Goal: Find specific page/section: Find specific page/section

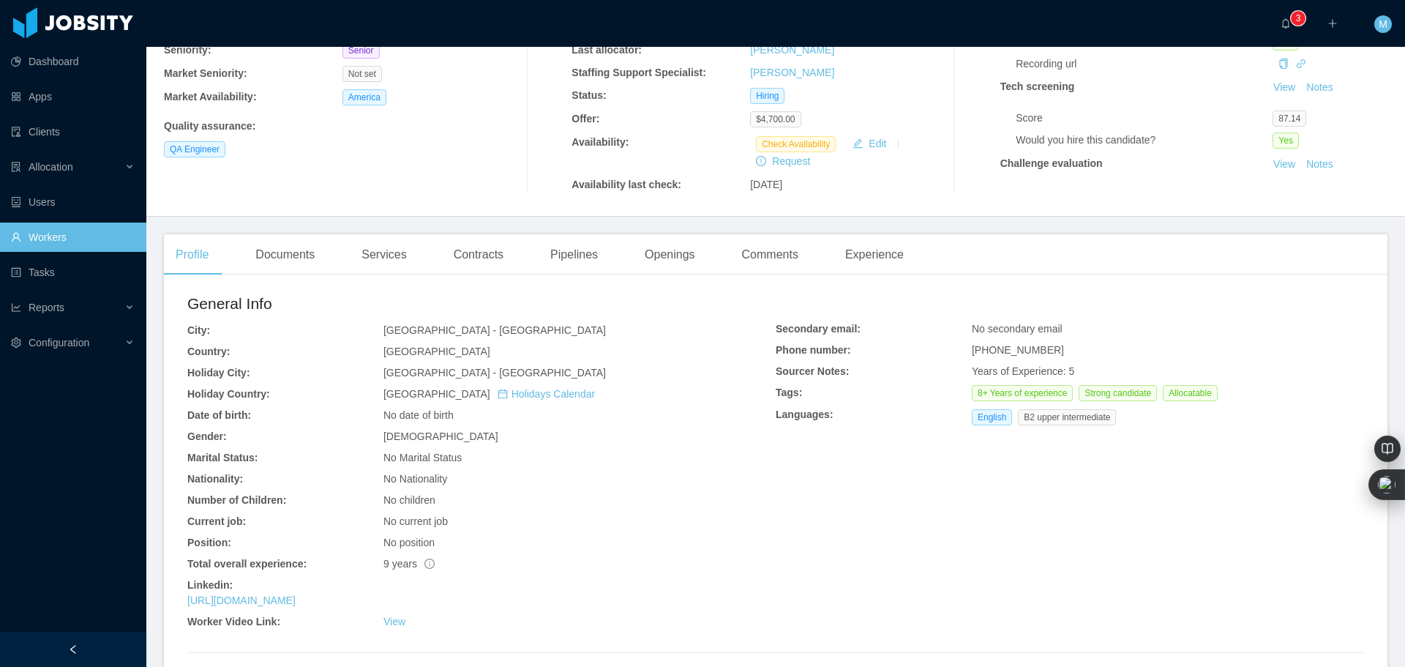
scroll to position [220, 0]
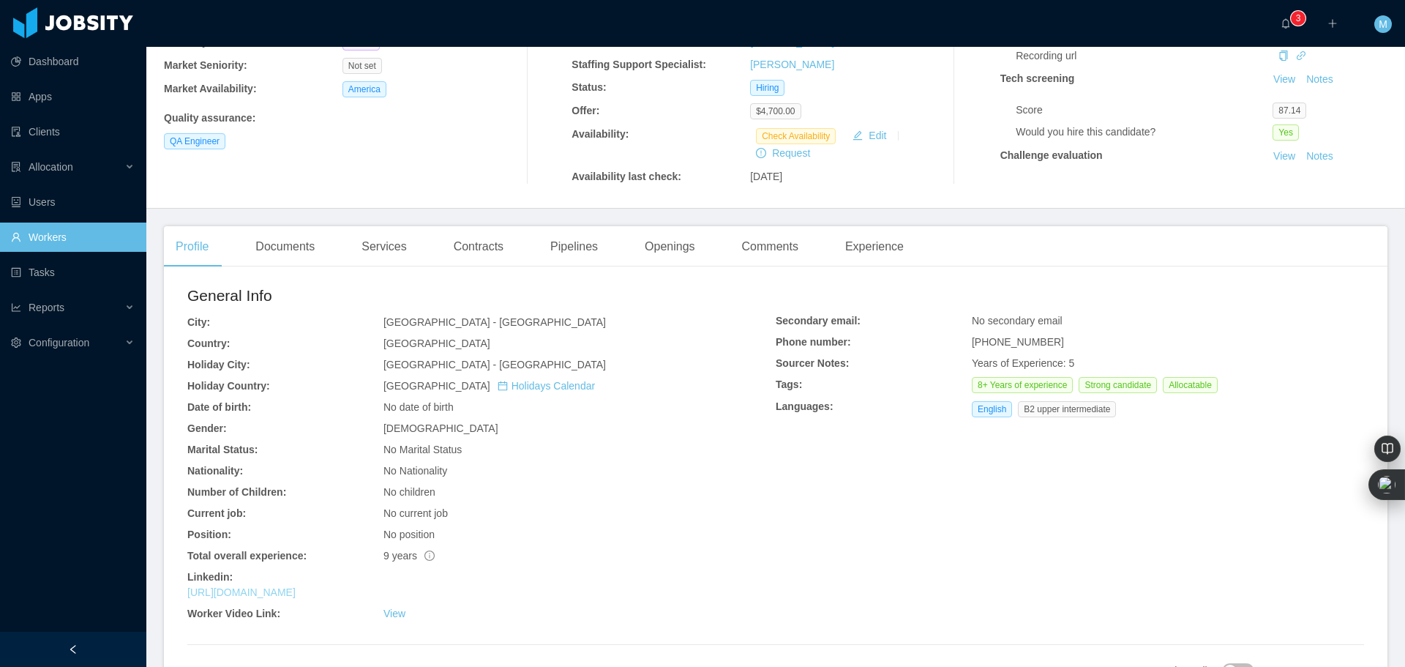
click at [296, 592] on link "https://www.linkedin.com/in/giovannydeleon2309" at bounding box center [241, 592] width 108 height 12
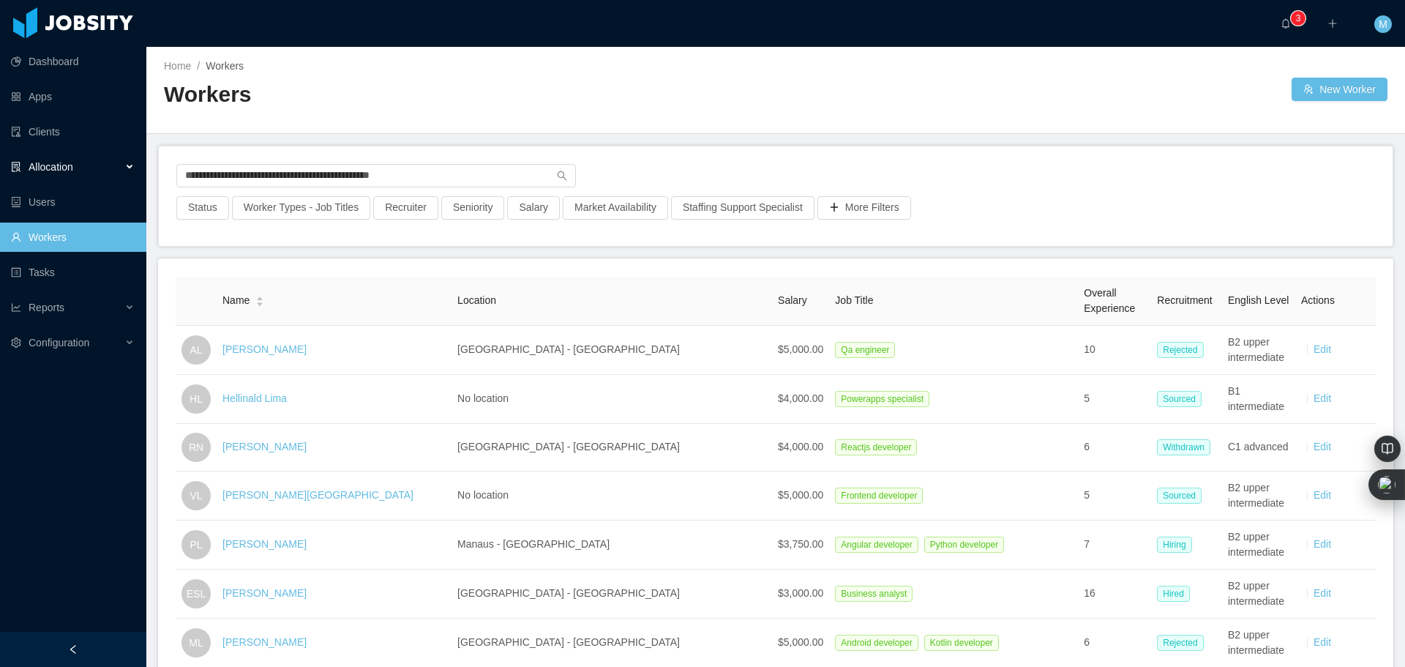
click at [77, 163] on div "Allocation" at bounding box center [73, 166] width 146 height 29
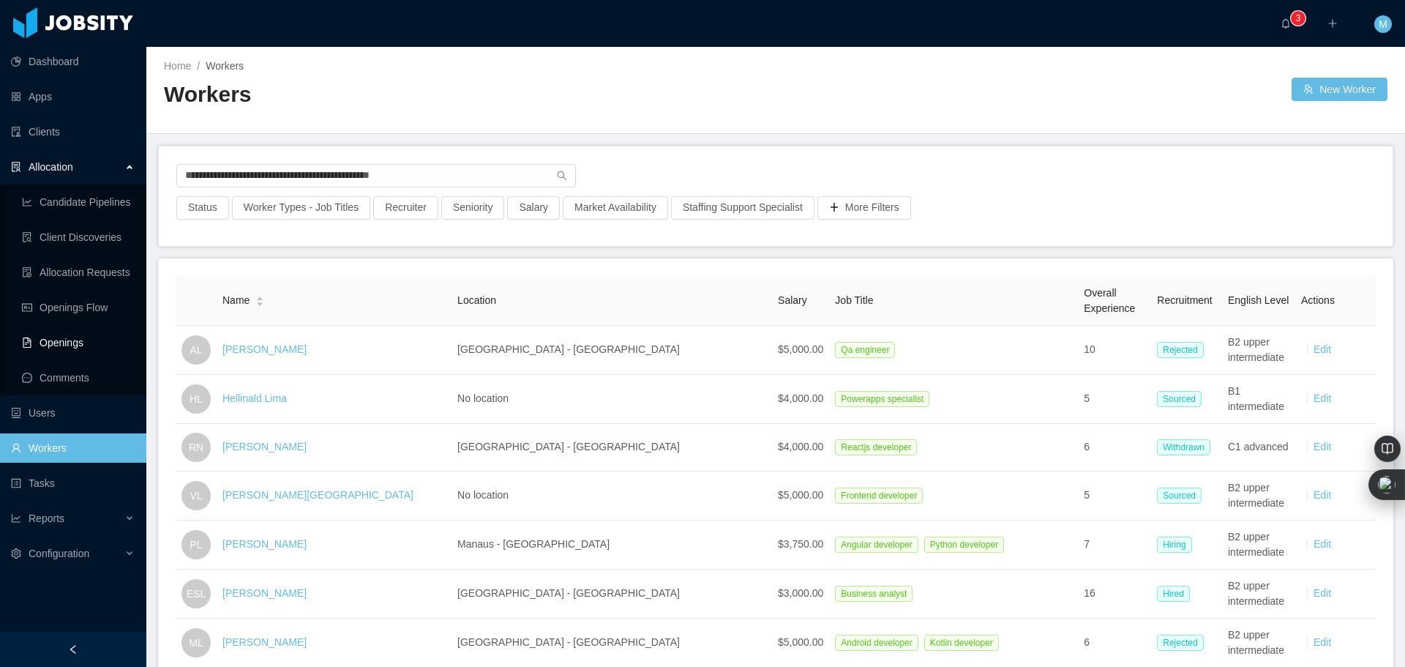
click at [81, 339] on link "Openings" at bounding box center [78, 342] width 113 height 29
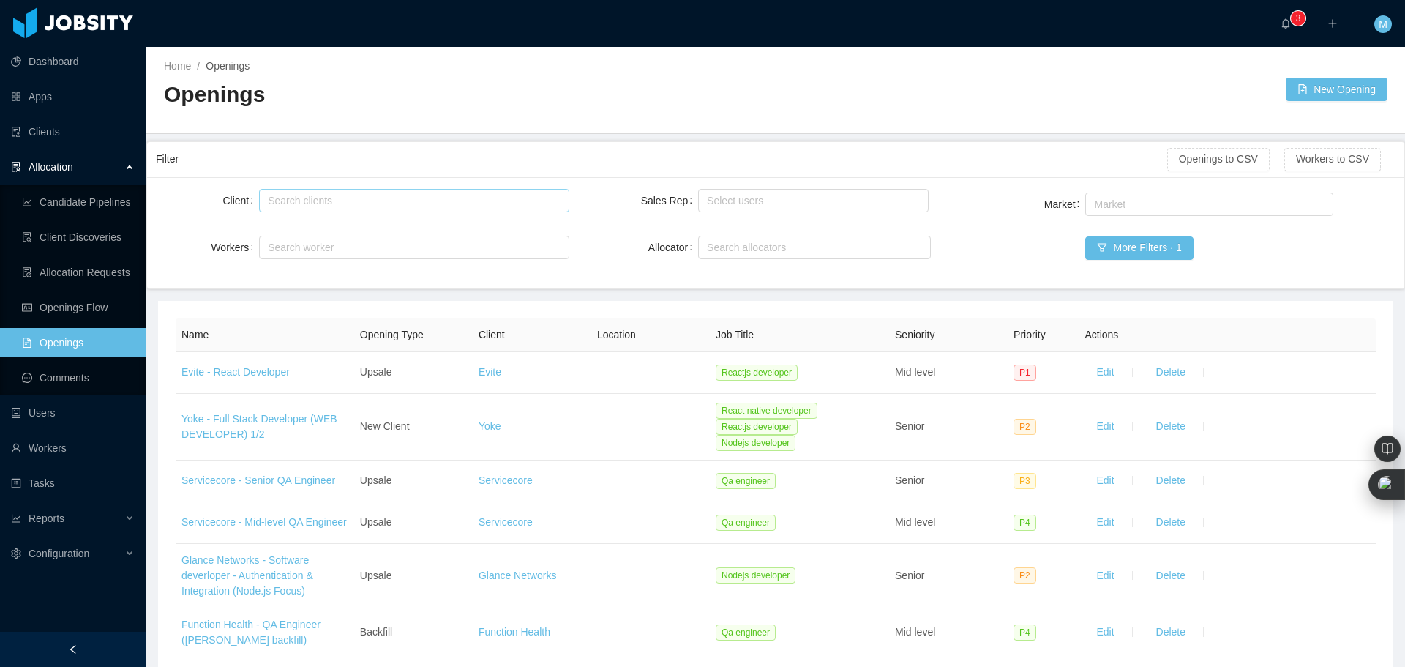
click at [427, 196] on div "Search clients" at bounding box center [410, 200] width 285 height 15
type input "***"
click at [430, 203] on div "Search clients" at bounding box center [412, 201] width 296 height 22
click at [1140, 251] on button "More Filters · 1" at bounding box center [1140, 247] width 108 height 23
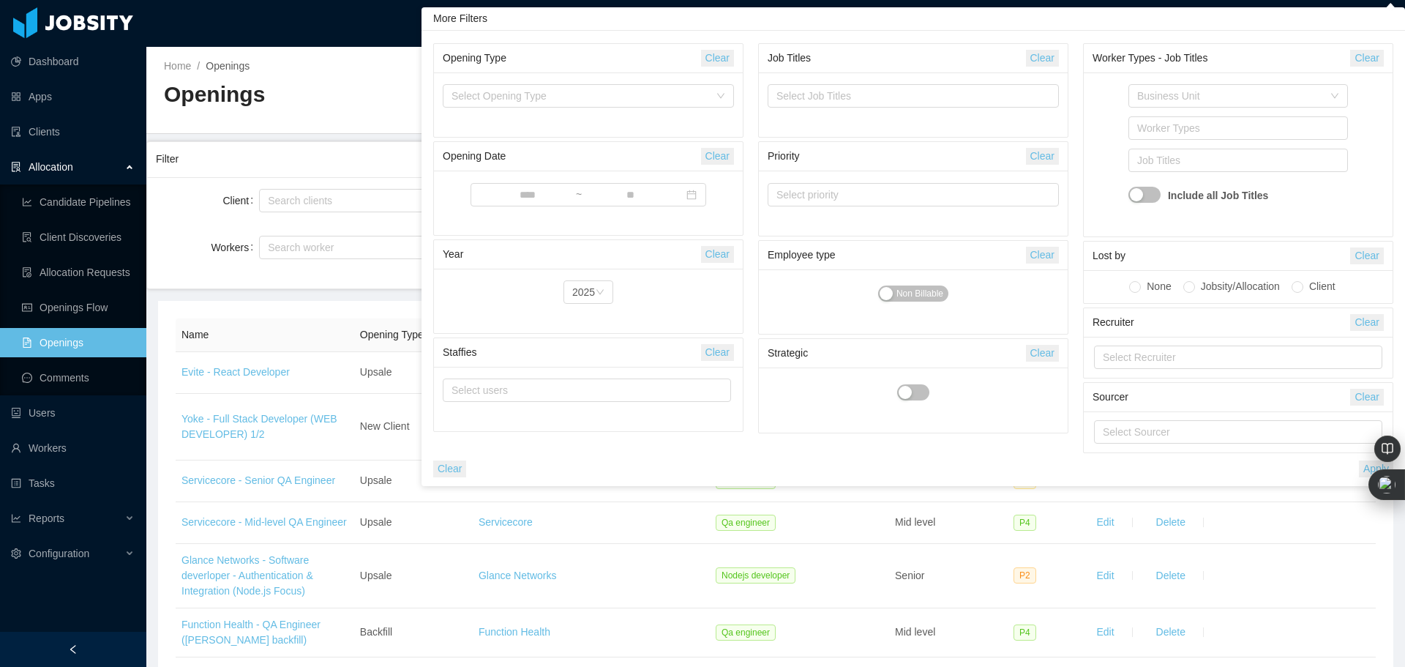
click at [1041, 51] on button "Clear" at bounding box center [1042, 58] width 33 height 17
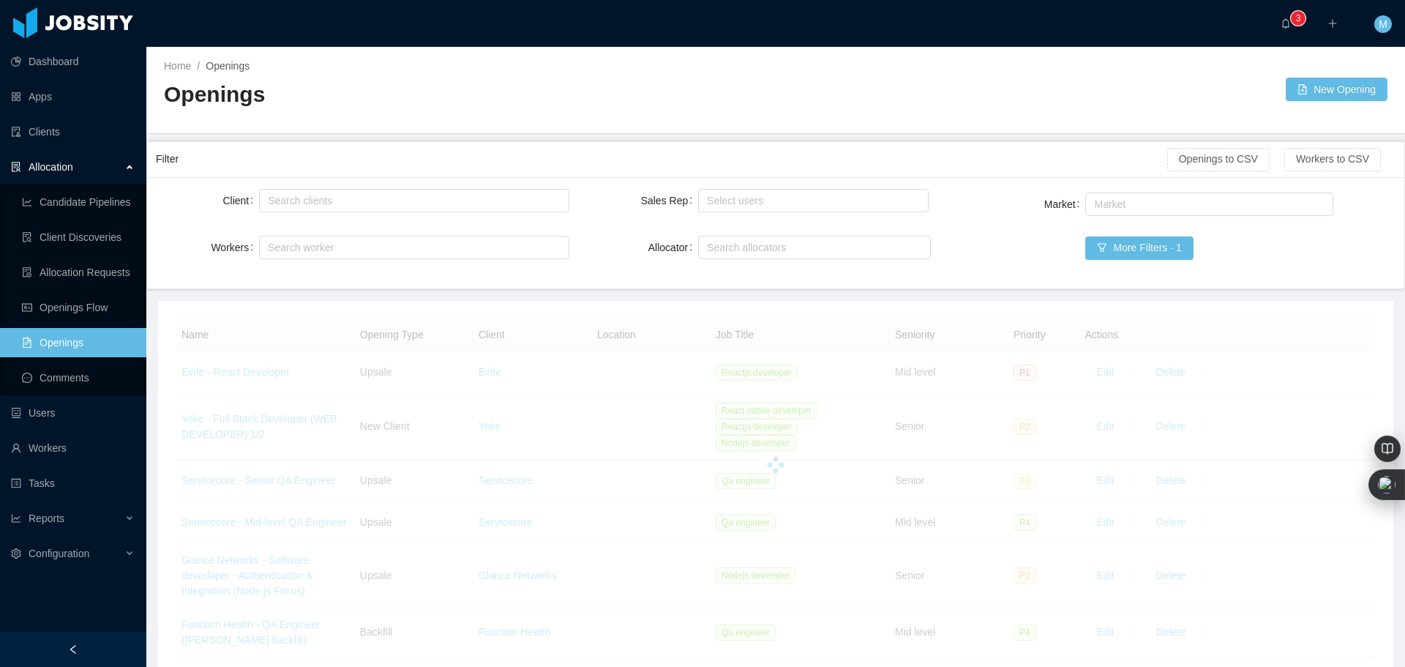
click at [352, 73] on div "Home / Openings /" at bounding box center [470, 66] width 612 height 15
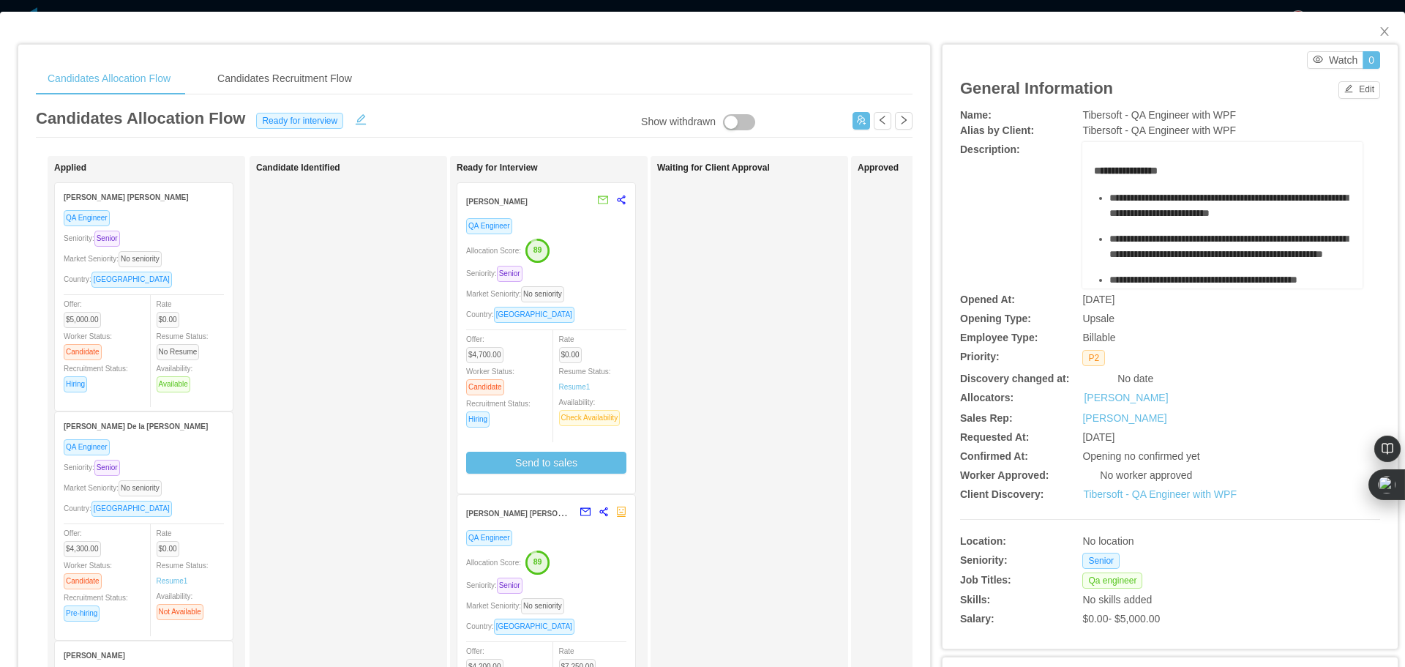
click at [87, 203] on div "[PERSON_NAME] [PERSON_NAME]" at bounding box center [144, 196] width 160 height 27
click at [89, 199] on strong "Luiz Diego Batista de Souza" at bounding box center [126, 197] width 125 height 8
click at [162, 278] on div "Country: Brazil" at bounding box center [144, 279] width 160 height 17
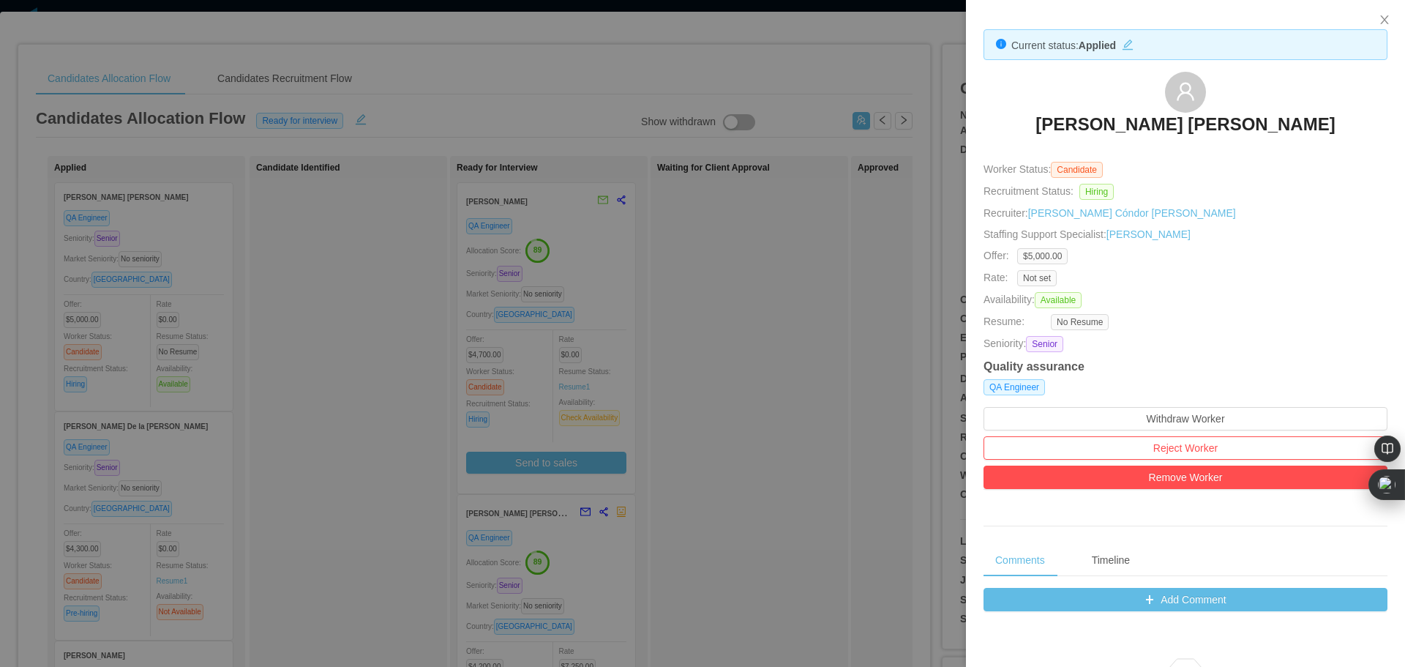
drag, startPoint x: 720, startPoint y: 171, endPoint x: 121, endPoint y: 258, distance: 605.1
click at [720, 171] on div at bounding box center [702, 333] width 1405 height 667
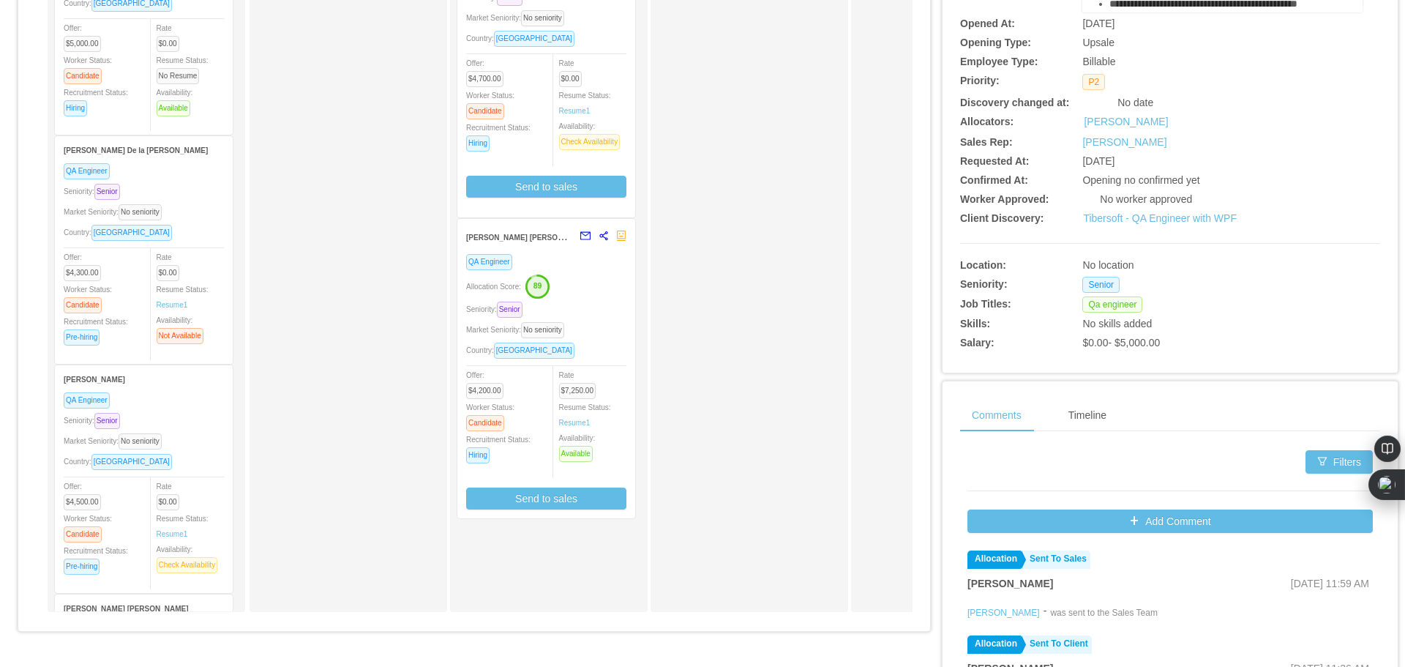
scroll to position [293, 0]
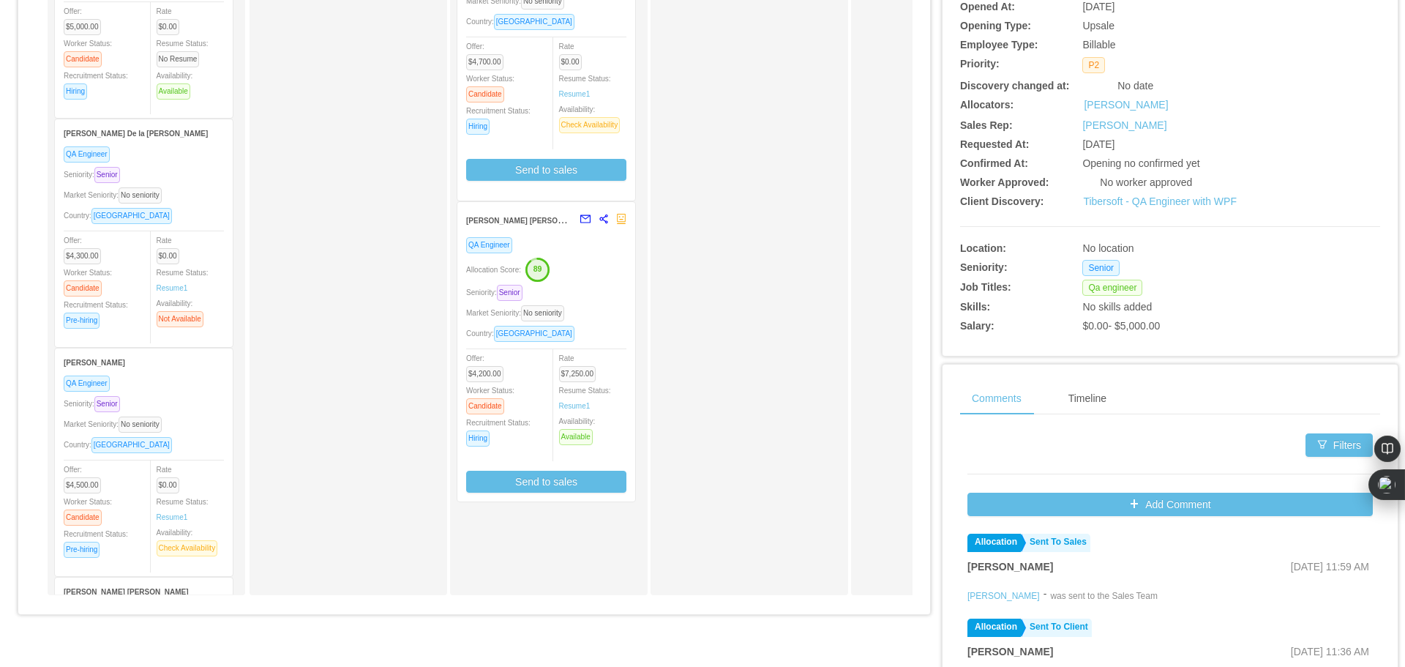
click at [184, 190] on div "Market Seniority: No seniority" at bounding box center [144, 195] width 160 height 17
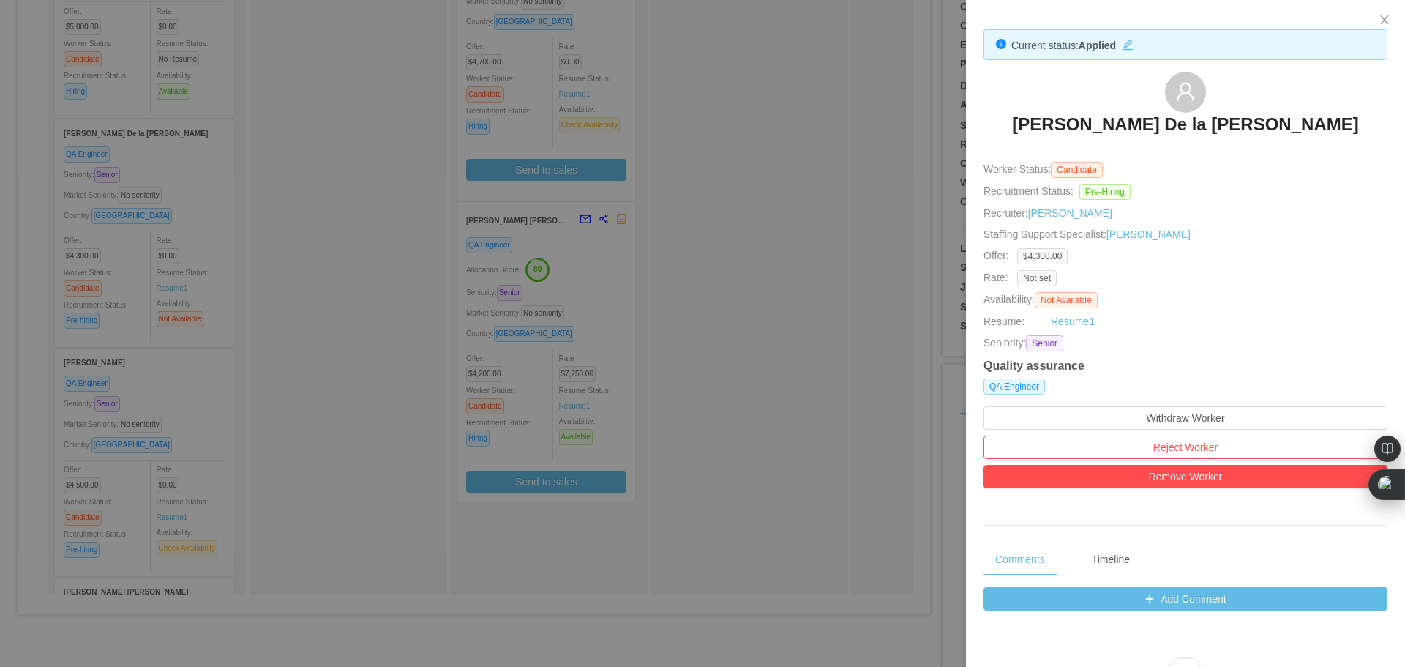
click at [384, 241] on div at bounding box center [702, 333] width 1405 height 667
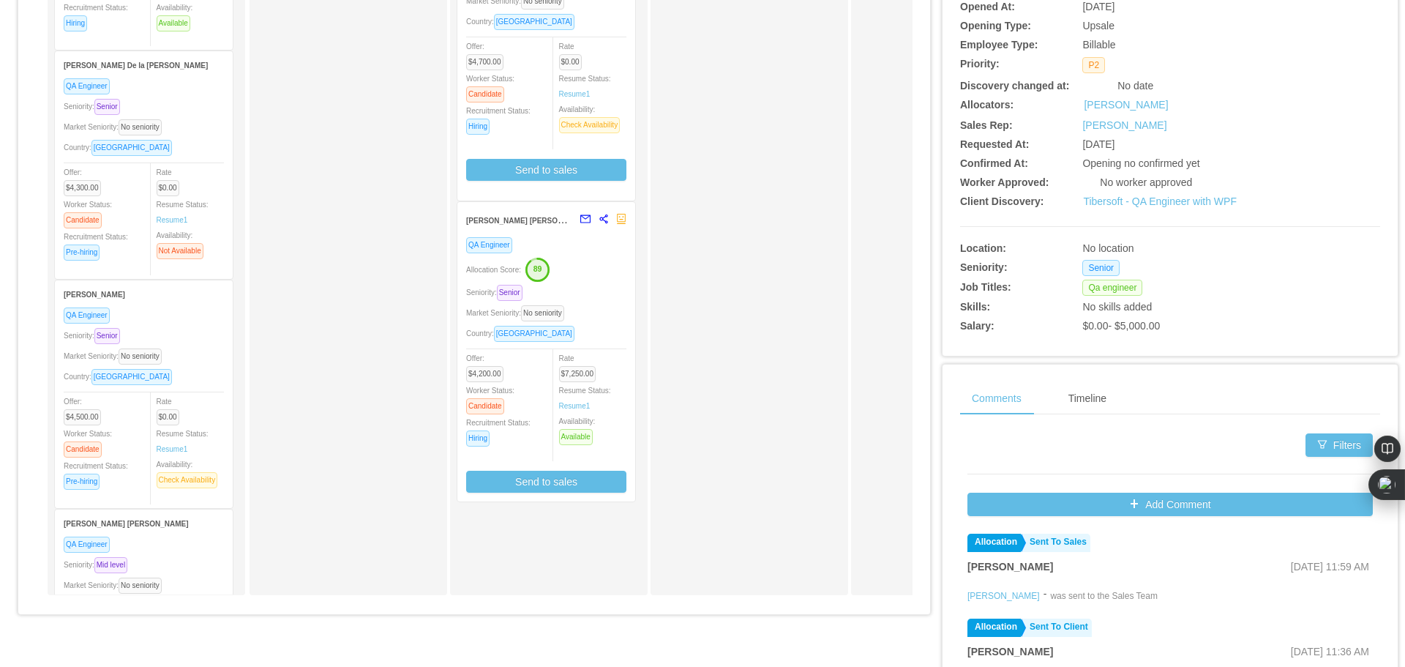
scroll to position [73, 0]
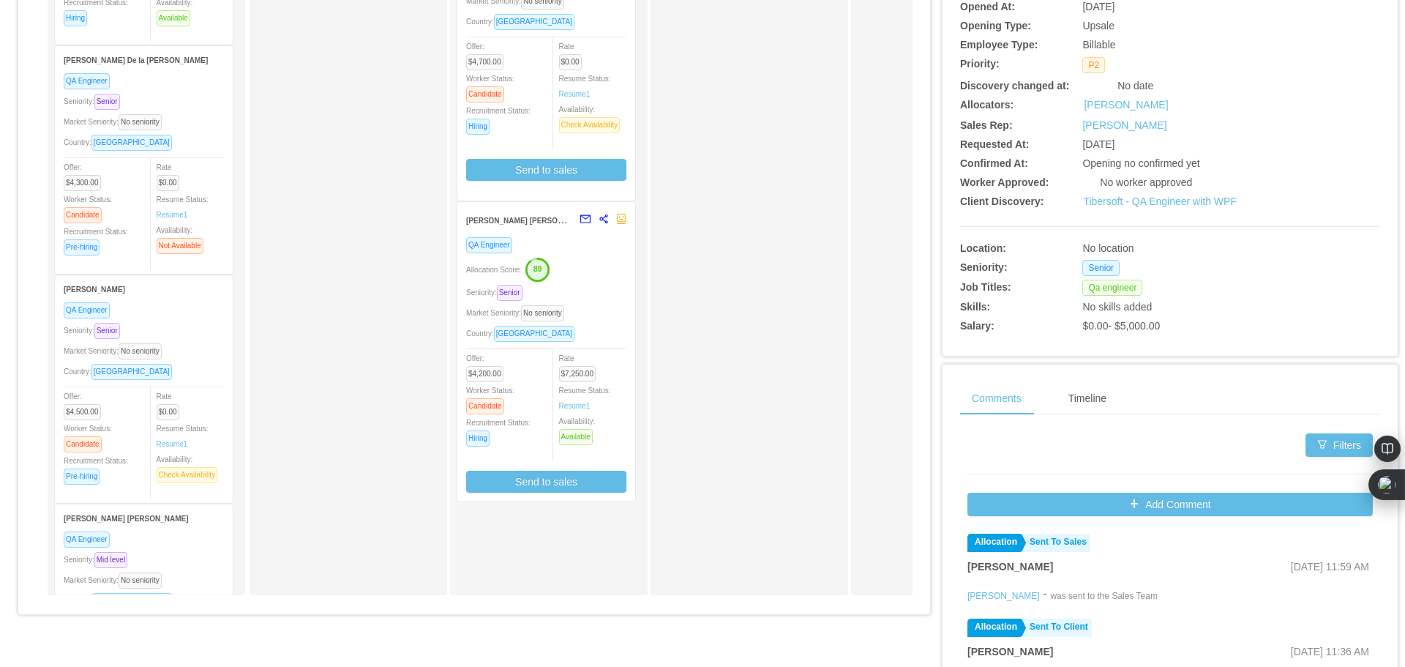
click at [195, 350] on div "Market Seniority: No seniority" at bounding box center [144, 351] width 160 height 17
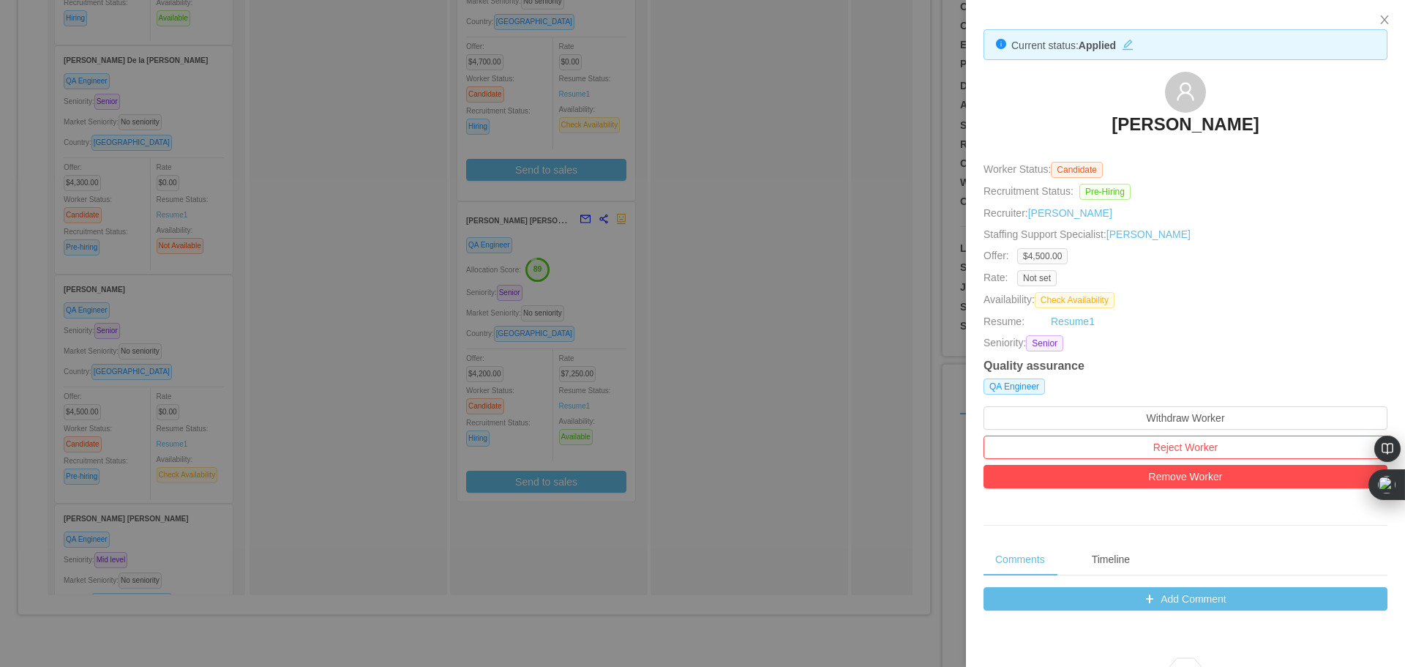
click at [311, 326] on div at bounding box center [702, 333] width 1405 height 667
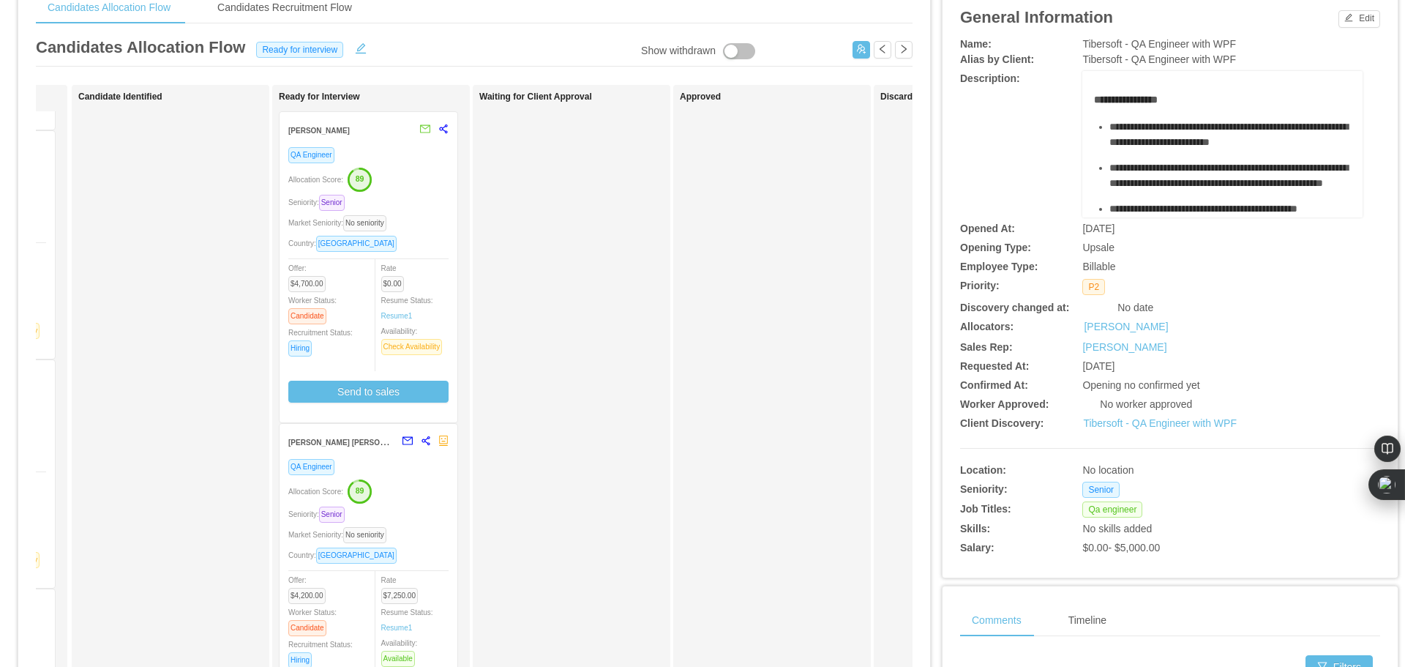
scroll to position [0, 0]
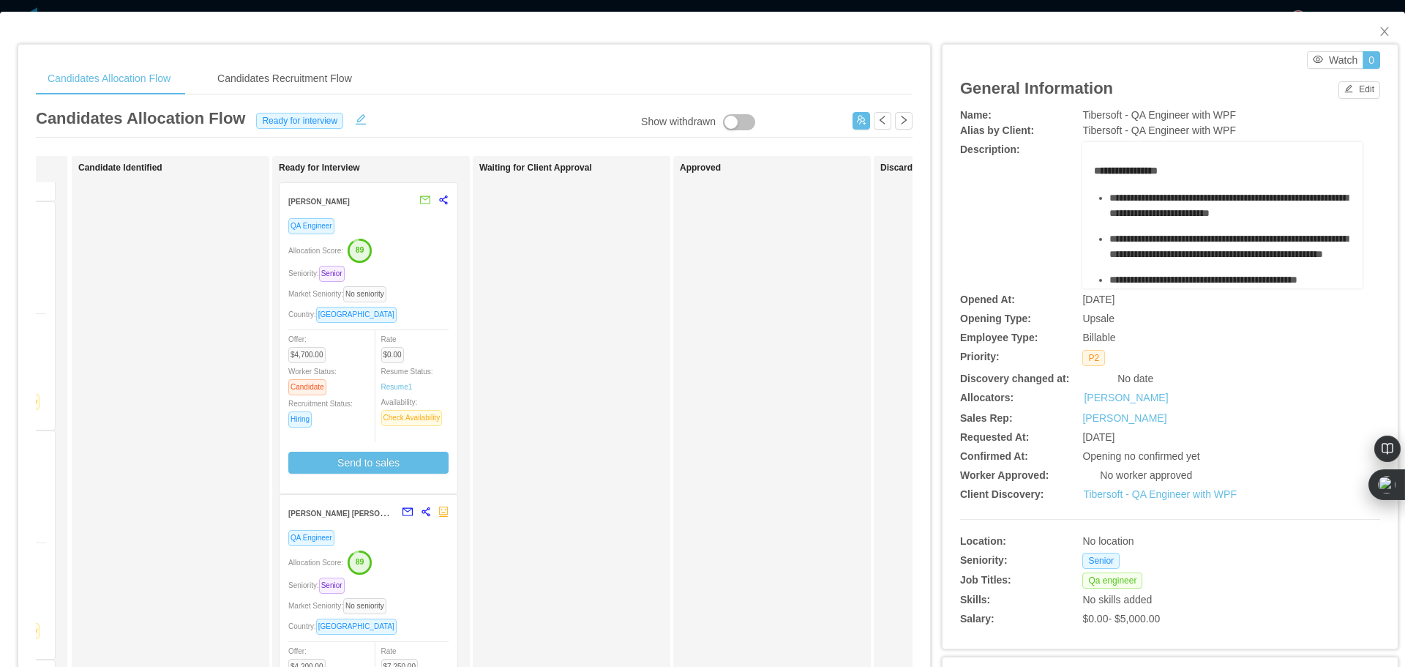
click at [390, 258] on div "Allocation Score: 89" at bounding box center [368, 249] width 160 height 23
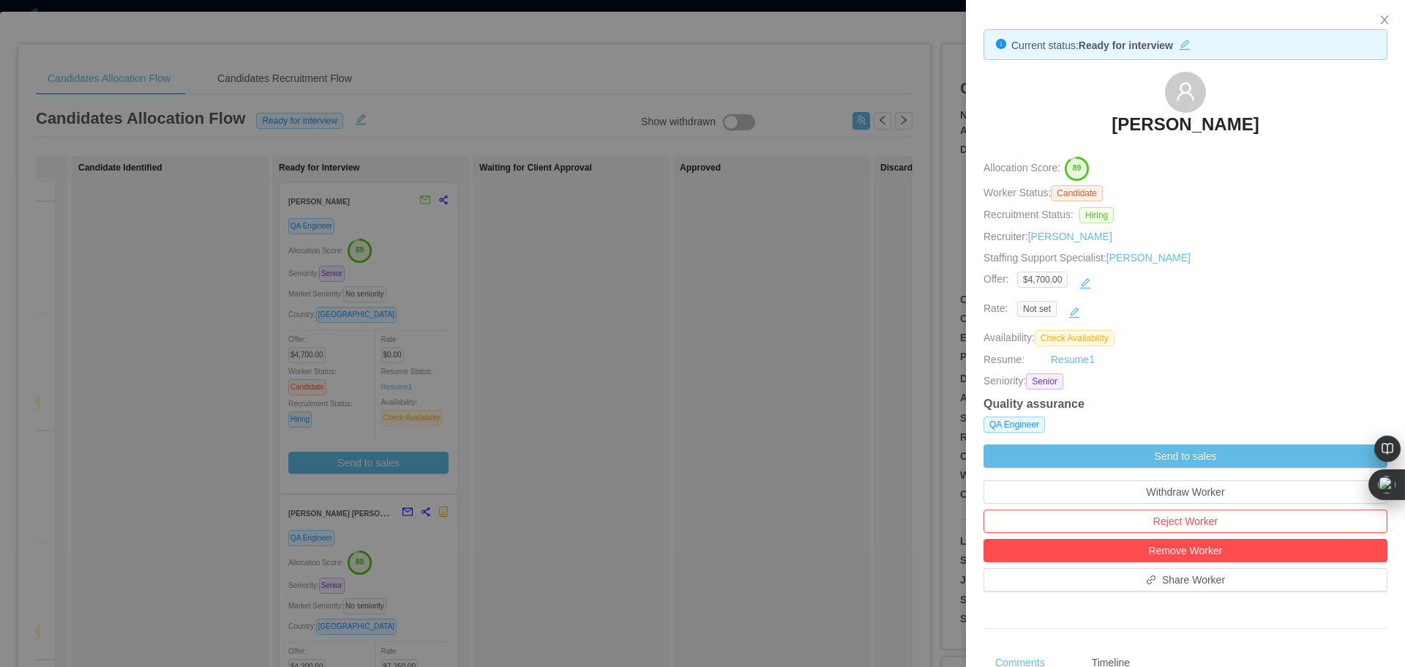
click at [831, 312] on div at bounding box center [702, 333] width 1405 height 667
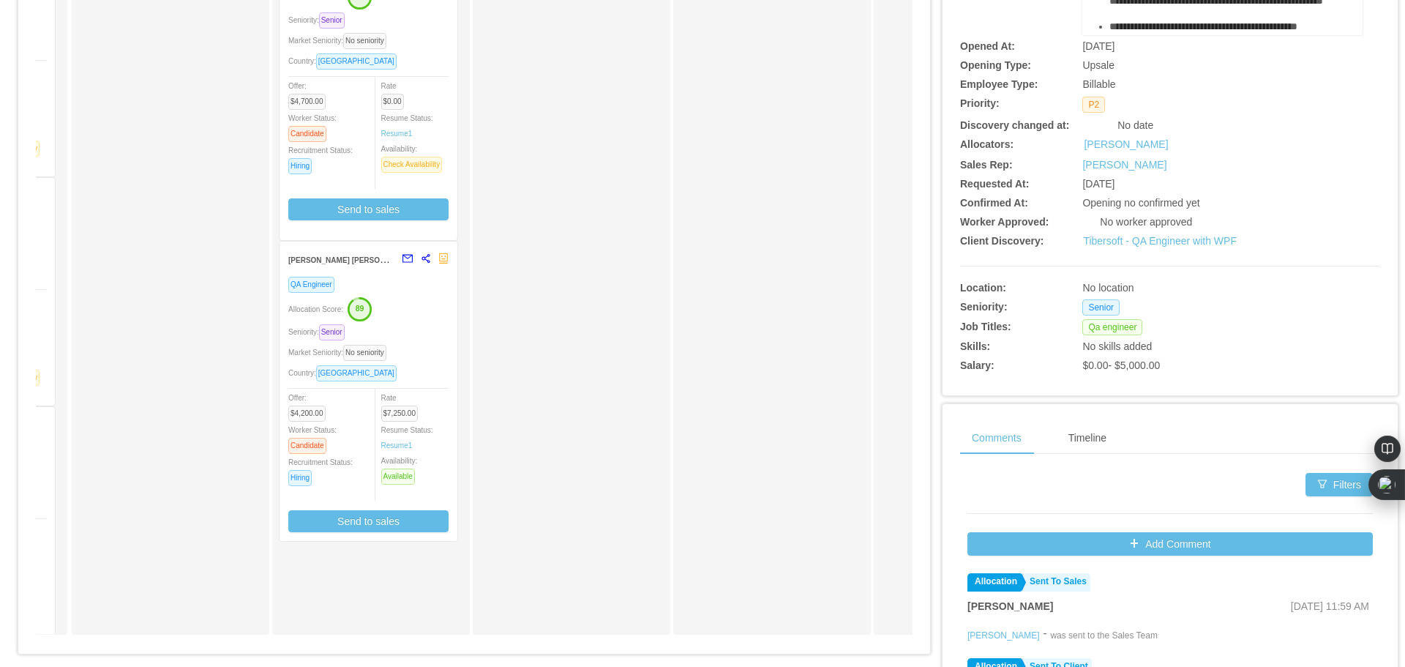
scroll to position [293, 0]
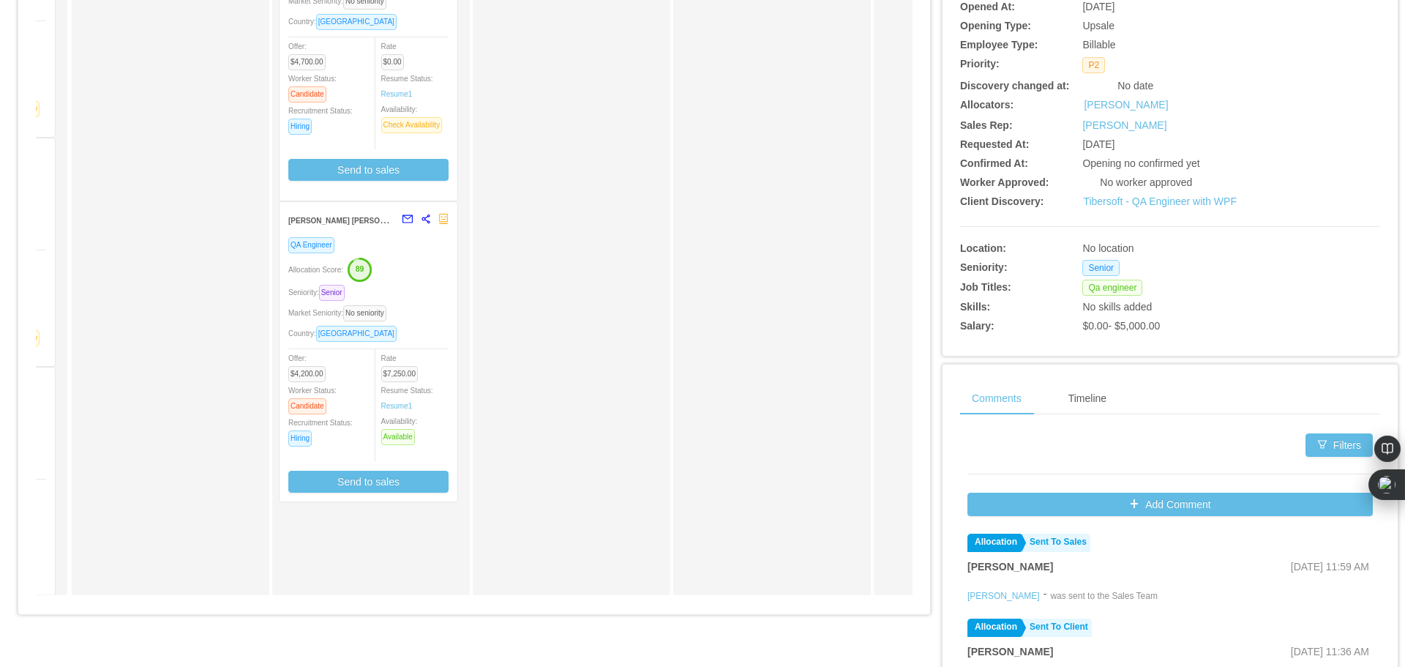
click at [400, 311] on div "Market Seniority: No seniority" at bounding box center [368, 313] width 160 height 17
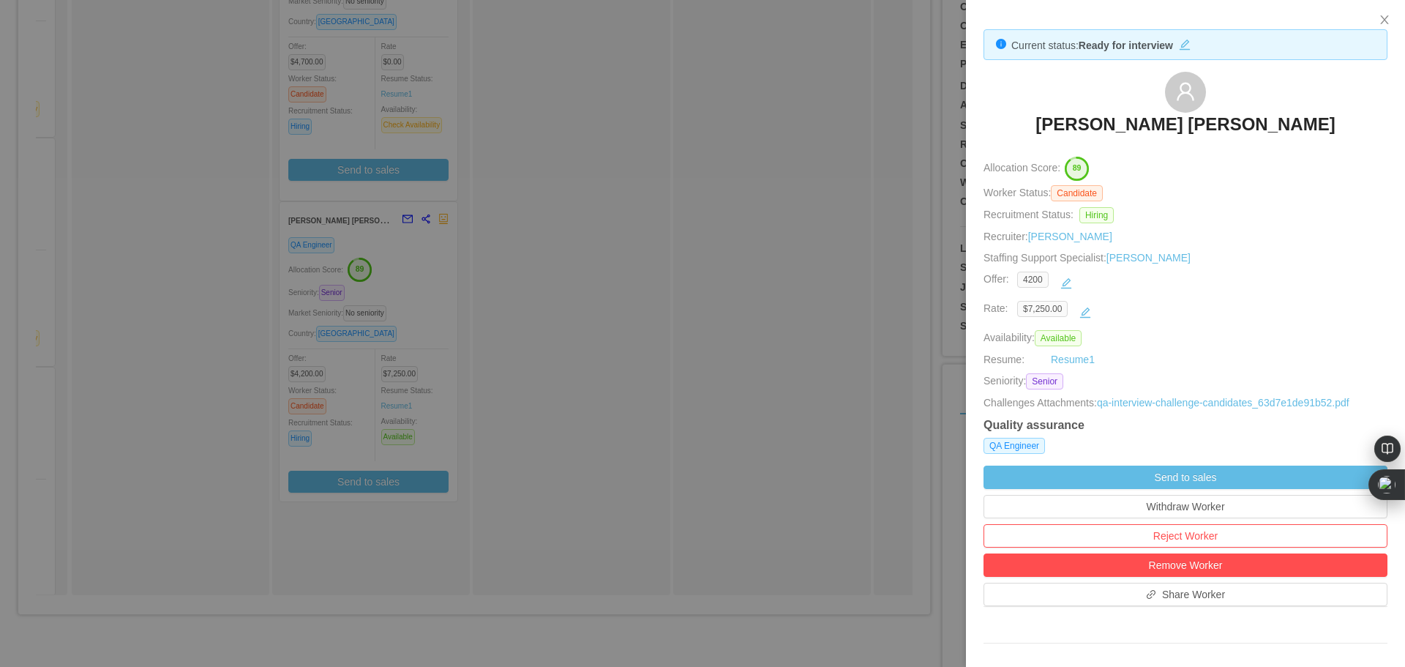
click at [893, 209] on div at bounding box center [702, 333] width 1405 height 667
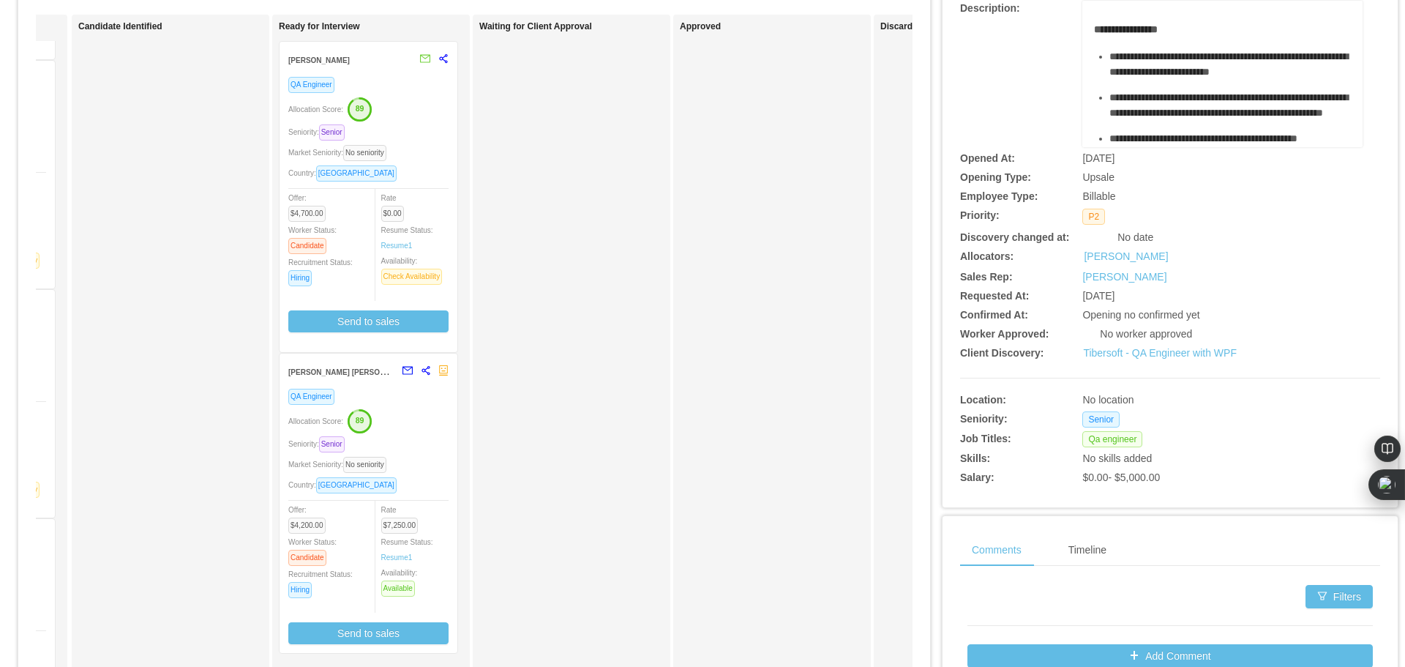
scroll to position [0, 0]
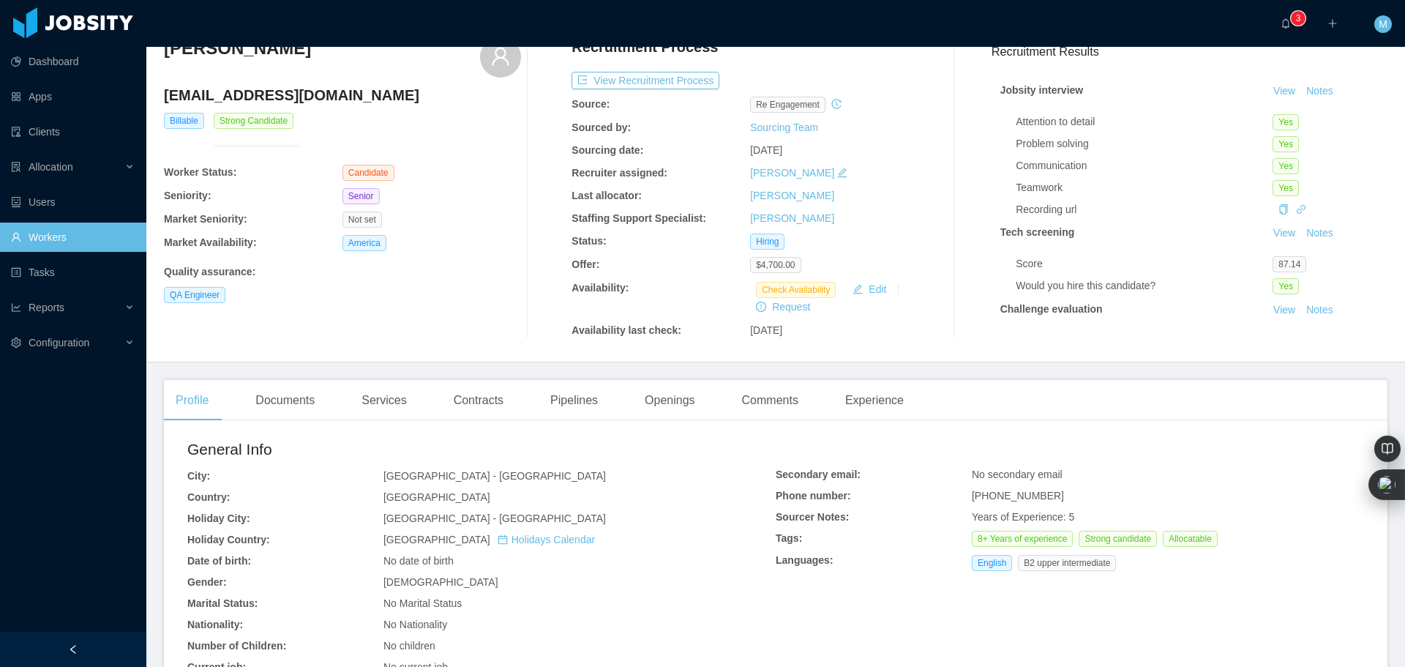
scroll to position [366, 0]
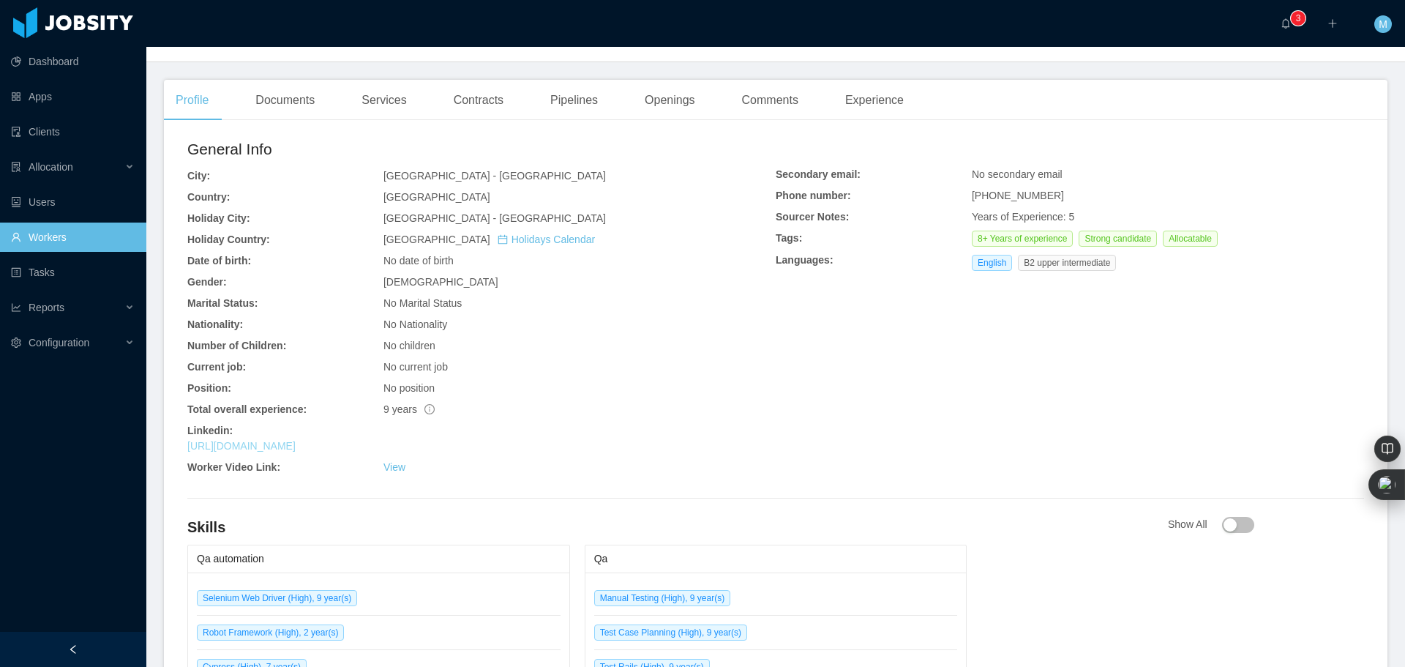
click at [296, 447] on link "https://www.linkedin.com/in/giovannydeleon2309" at bounding box center [241, 446] width 108 height 12
click at [1288, 28] on icon "icon: bell" at bounding box center [1286, 23] width 10 height 10
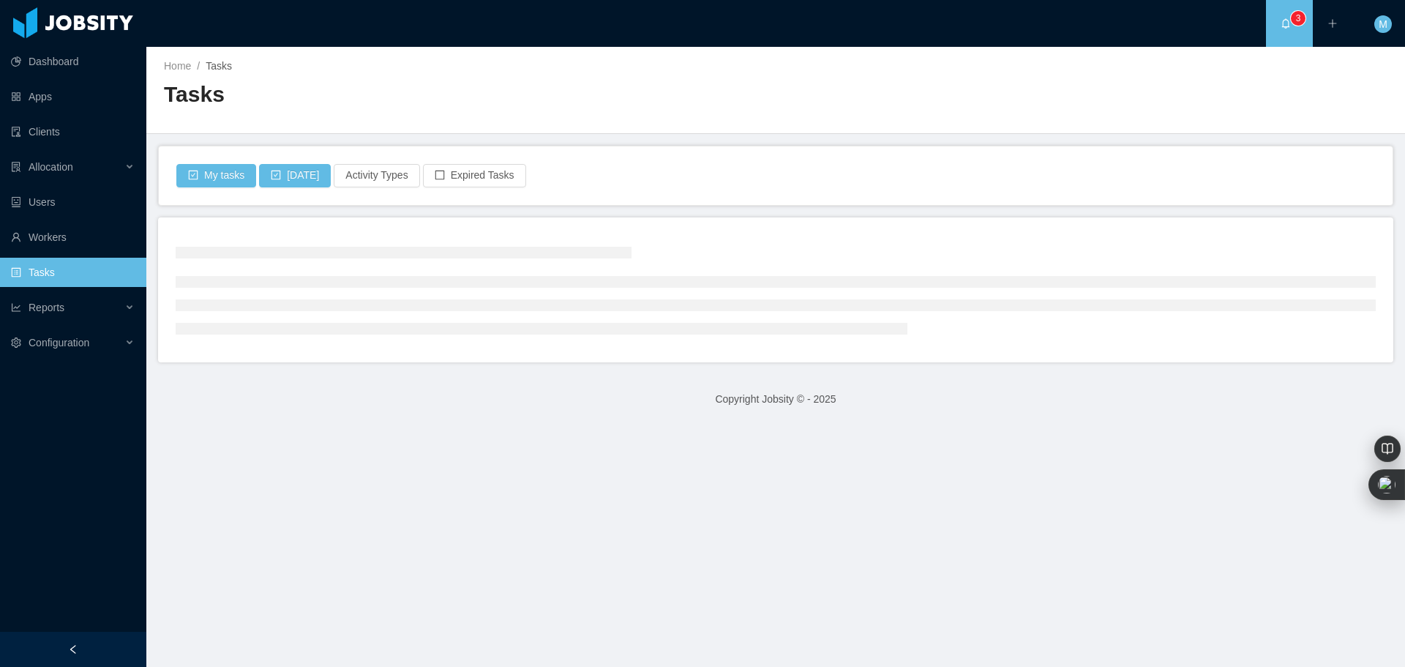
click at [40, 220] on ul "Dashboard Apps Clients Allocation Users Workers Tasks Reports Configuration" at bounding box center [73, 202] width 146 height 316
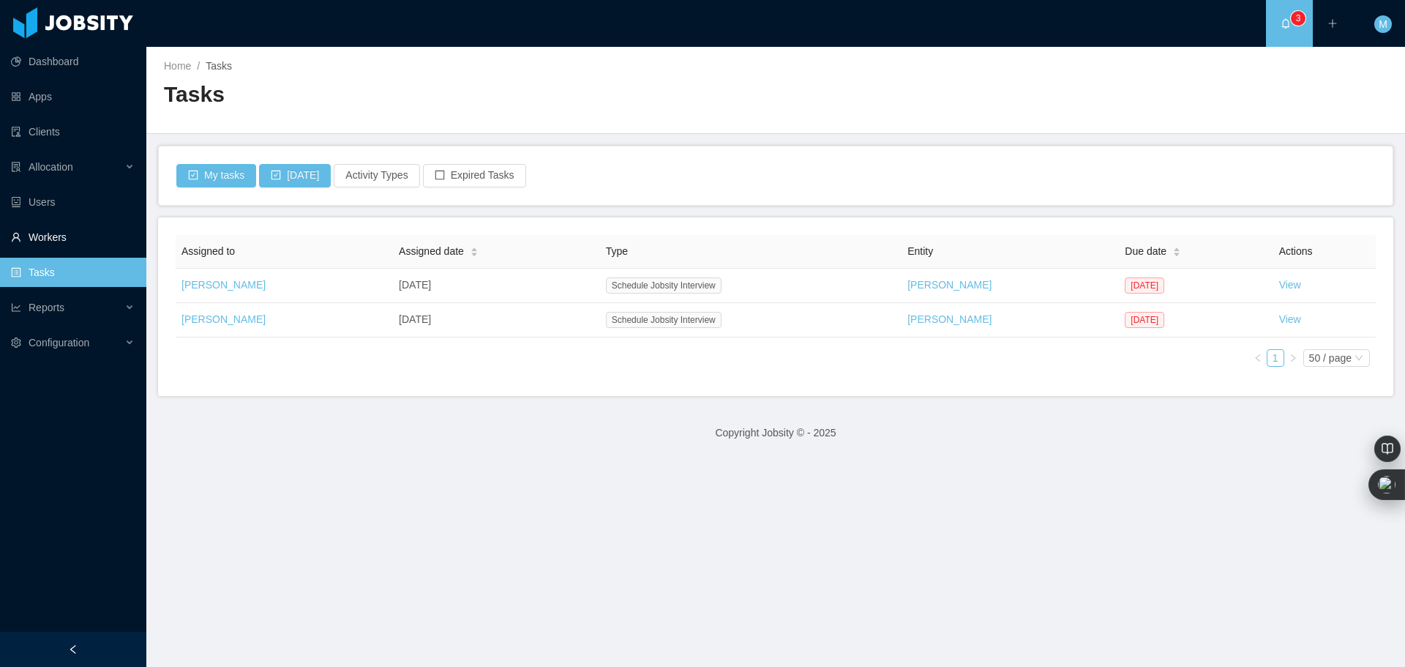
click at [42, 234] on link "Workers" at bounding box center [73, 237] width 124 height 29
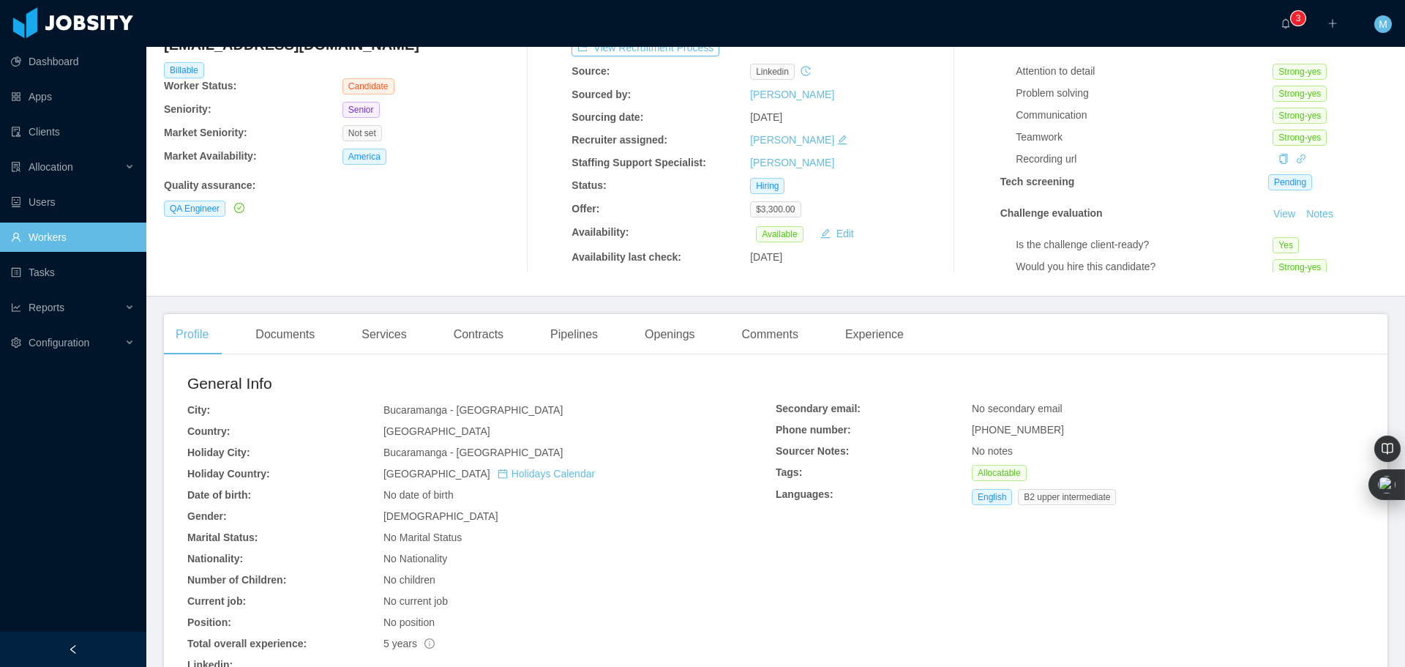
scroll to position [512, 0]
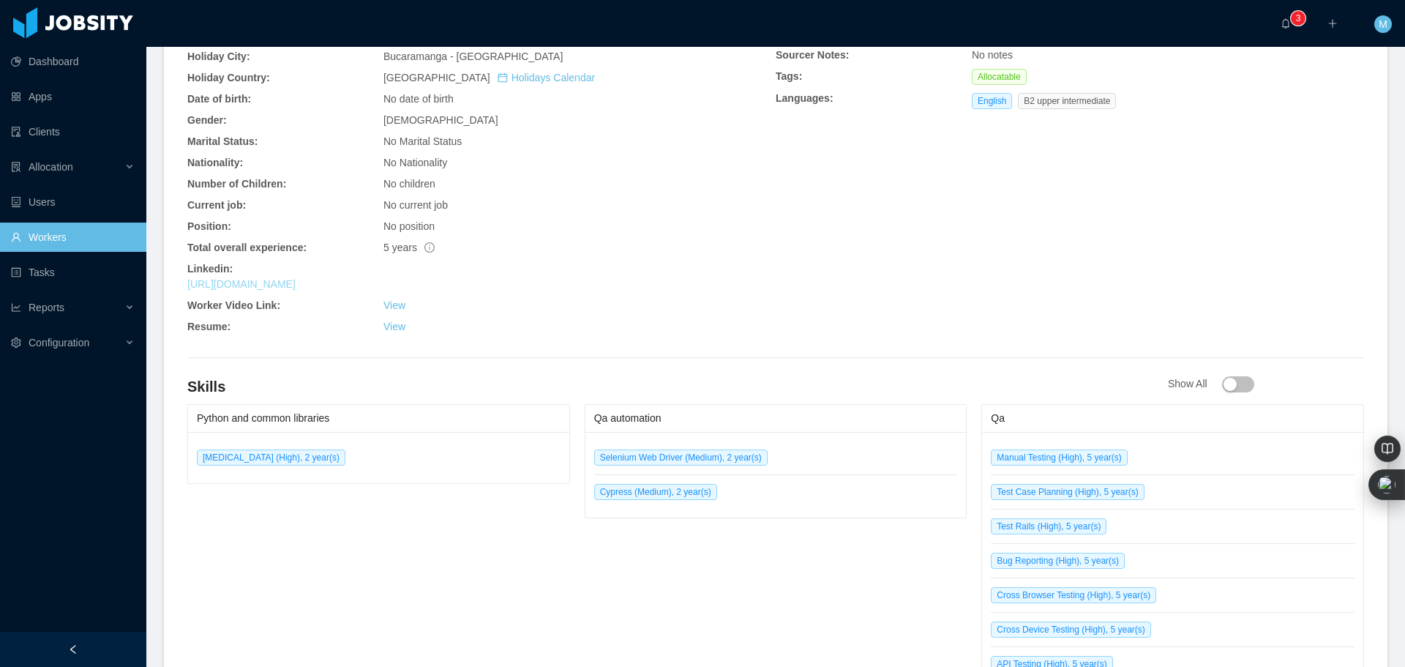
click at [296, 288] on link "[URL][DOMAIN_NAME]" at bounding box center [241, 284] width 108 height 12
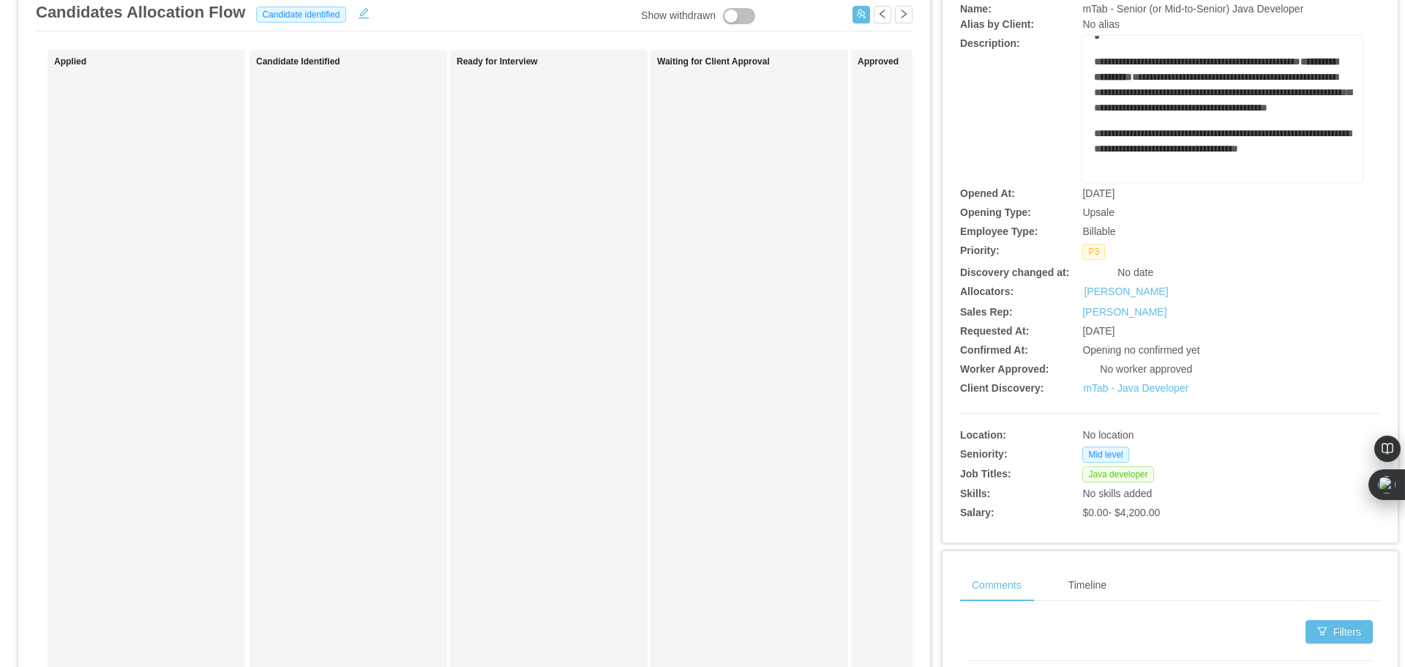
scroll to position [146, 0]
